Goal: Task Accomplishment & Management: Manage account settings

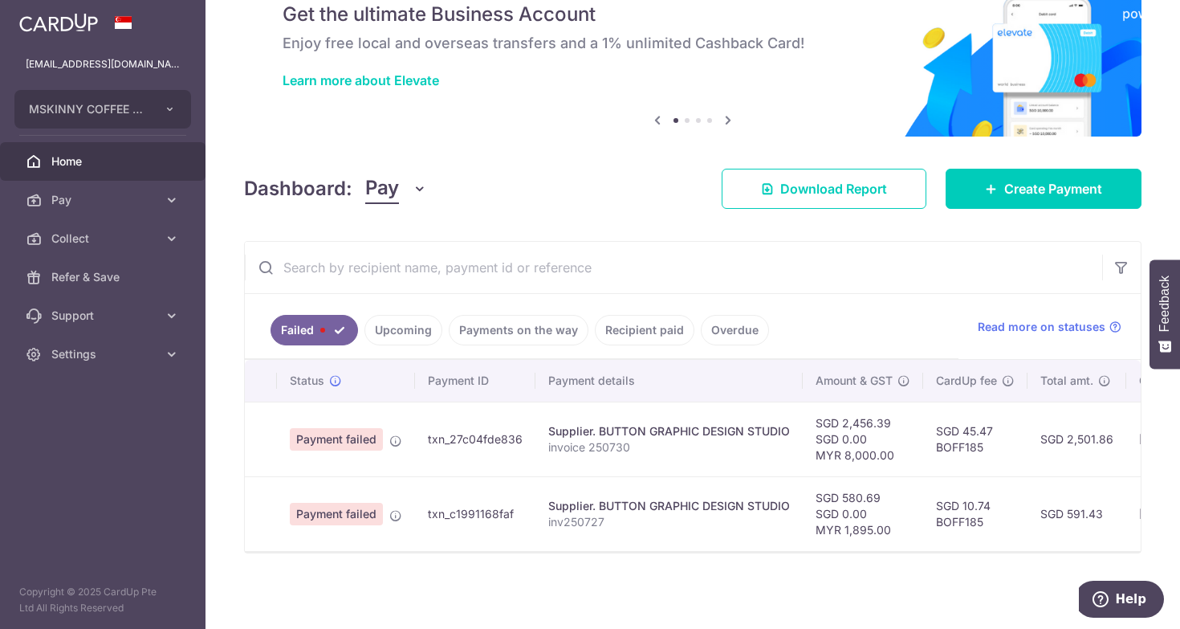
click at [416, 328] on link "Upcoming" at bounding box center [404, 330] width 78 height 31
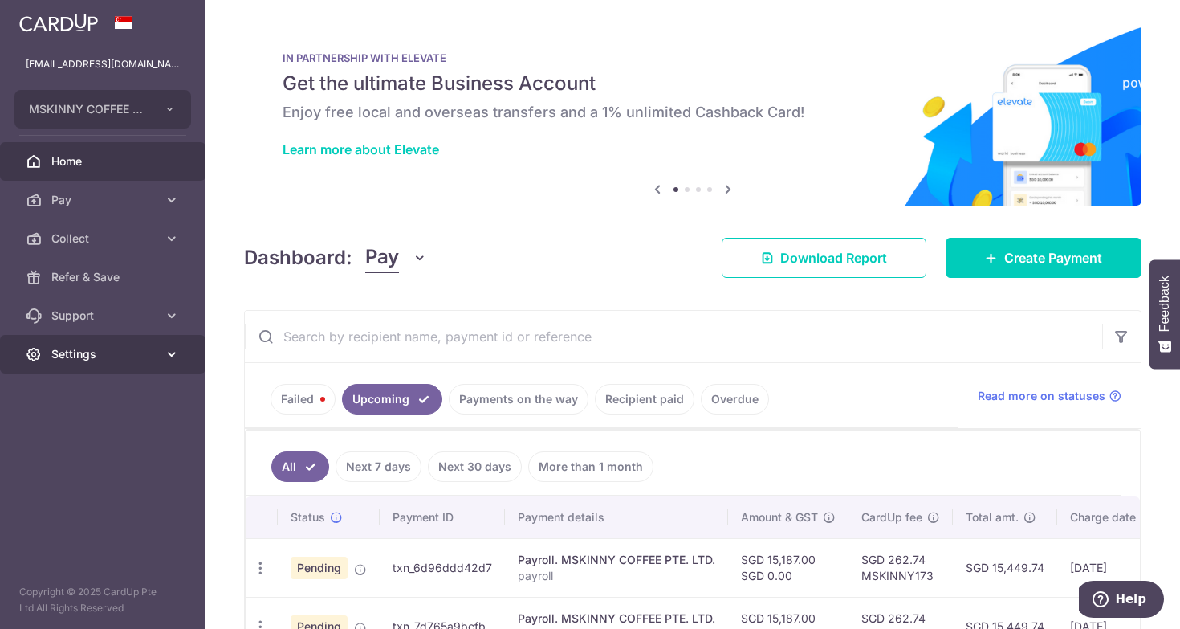
click at [101, 365] on link "Settings" at bounding box center [103, 354] width 206 height 39
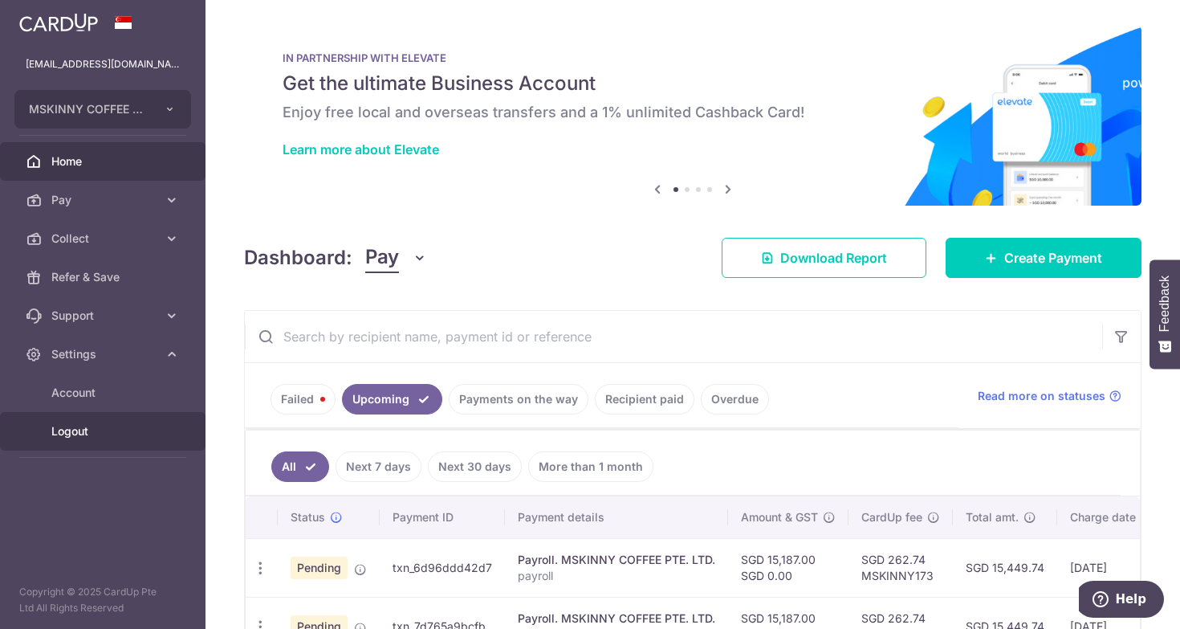
click at [92, 441] on link "Logout" at bounding box center [103, 431] width 206 height 39
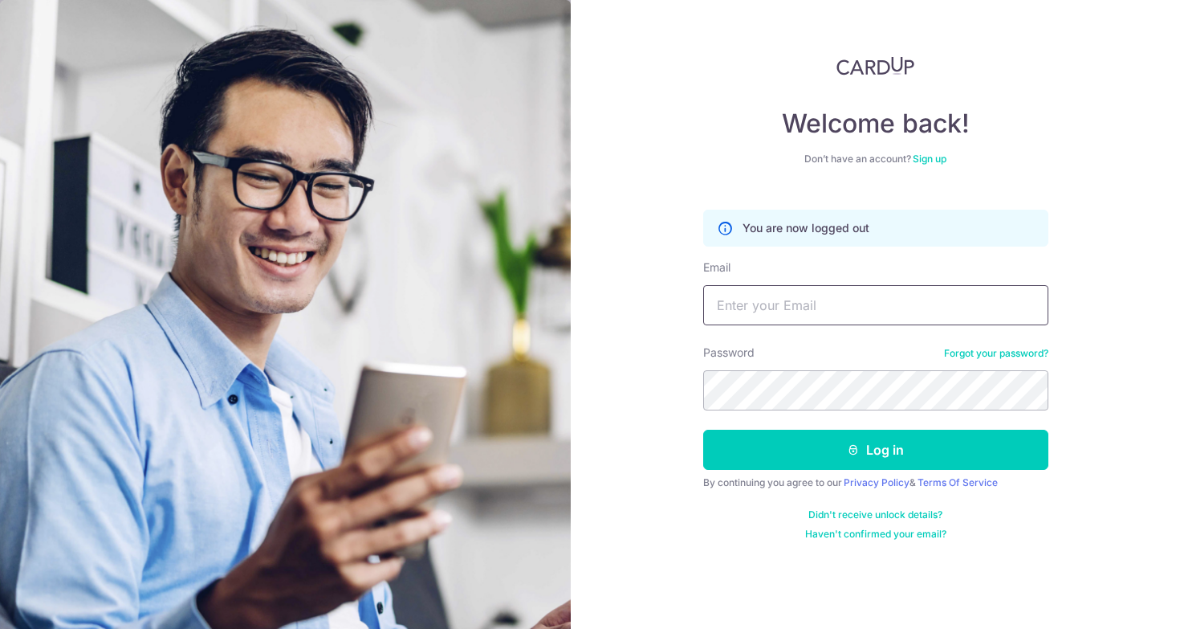
click at [816, 308] on input "Email" at bounding box center [875, 305] width 345 height 40
paste input "[EMAIL_ADDRESS][DOMAIN_NAME]"
type input "[EMAIL_ADDRESS][DOMAIN_NAME]"
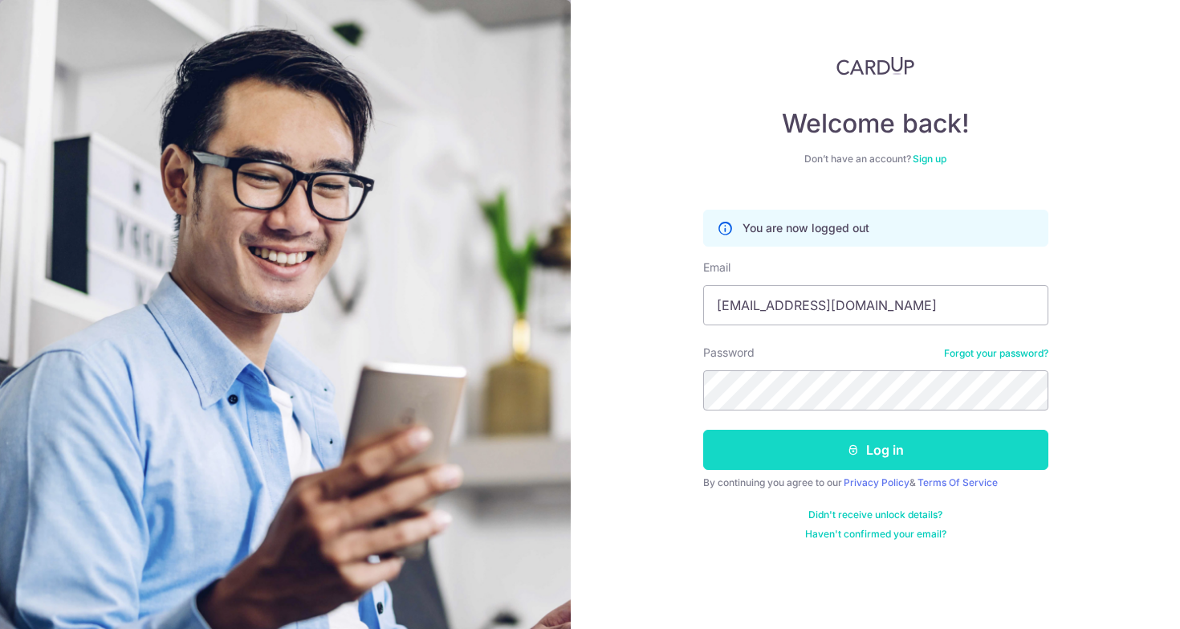
click at [921, 456] on button "Log in" at bounding box center [875, 450] width 345 height 40
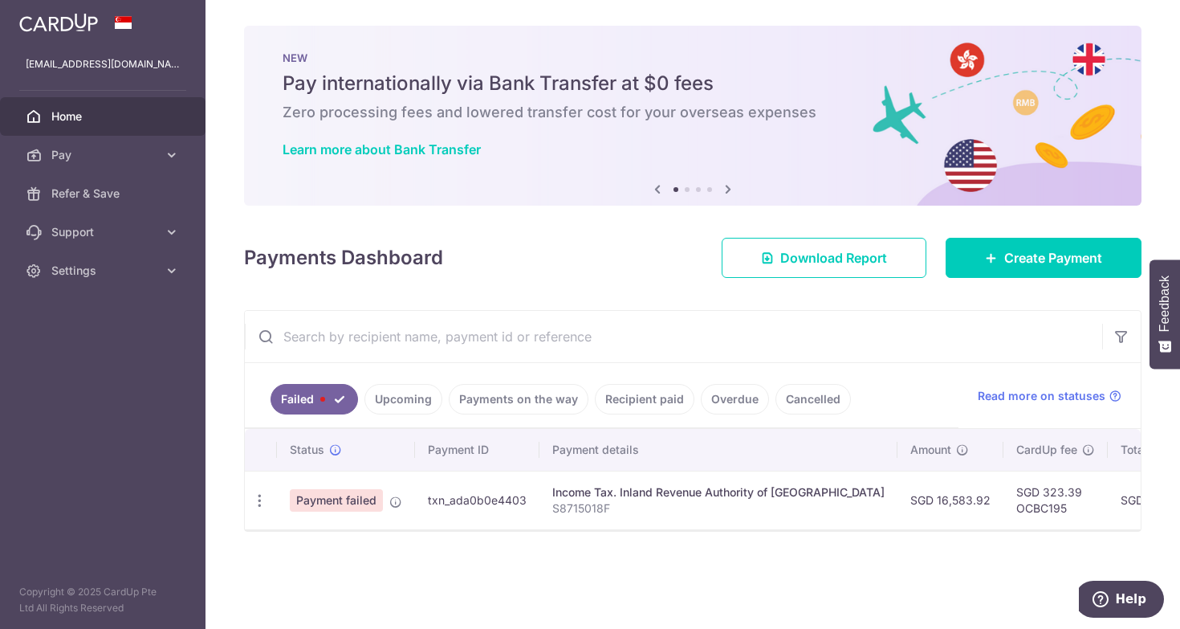
click at [626, 500] on div "Income Tax. Inland Revenue Authority of [GEOGRAPHIC_DATA]" at bounding box center [718, 492] width 332 height 16
